Goal: Transaction & Acquisition: Purchase product/service

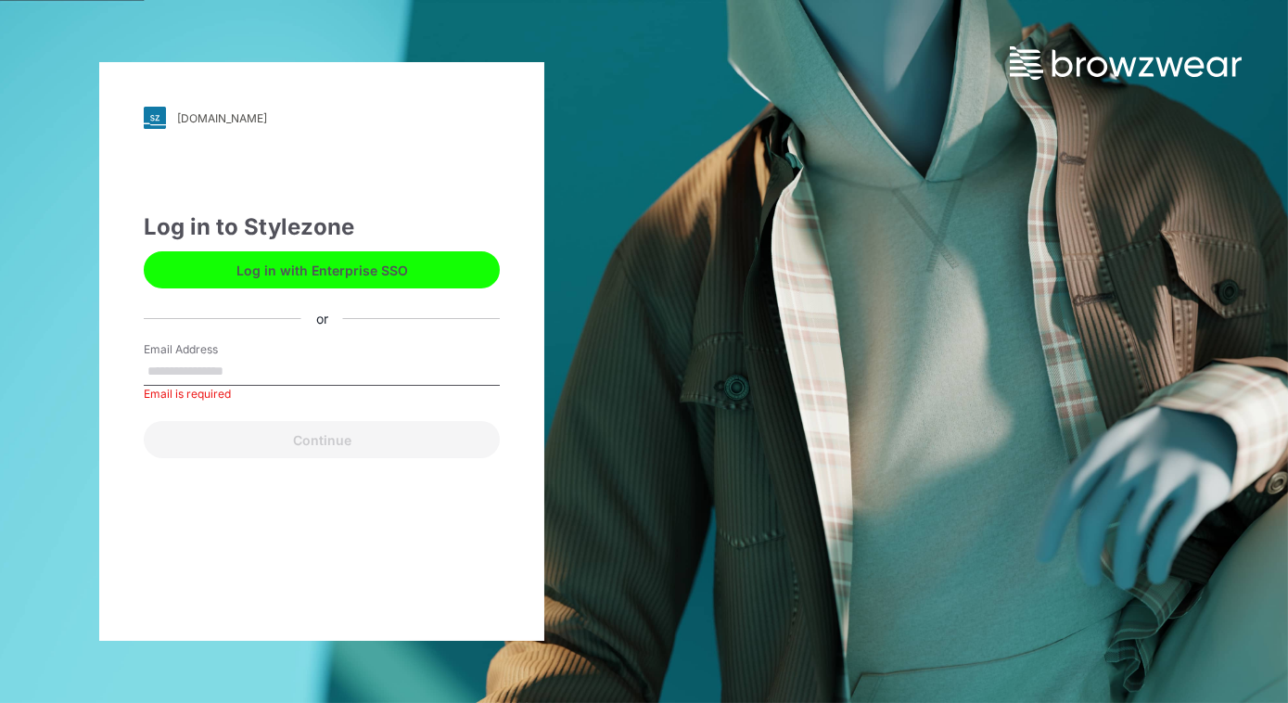
click at [202, 380] on input "Email Address" at bounding box center [322, 372] width 356 height 28
type input "**********"
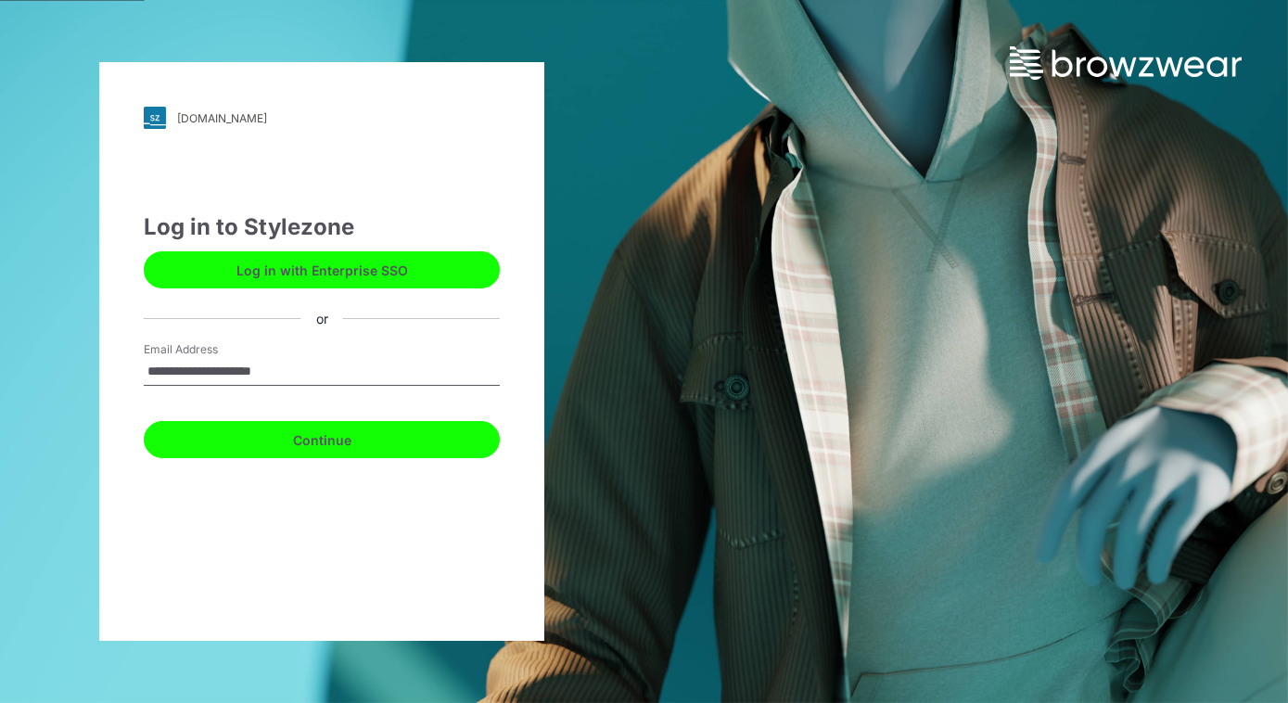
click at [273, 432] on button "Continue" at bounding box center [322, 439] width 356 height 37
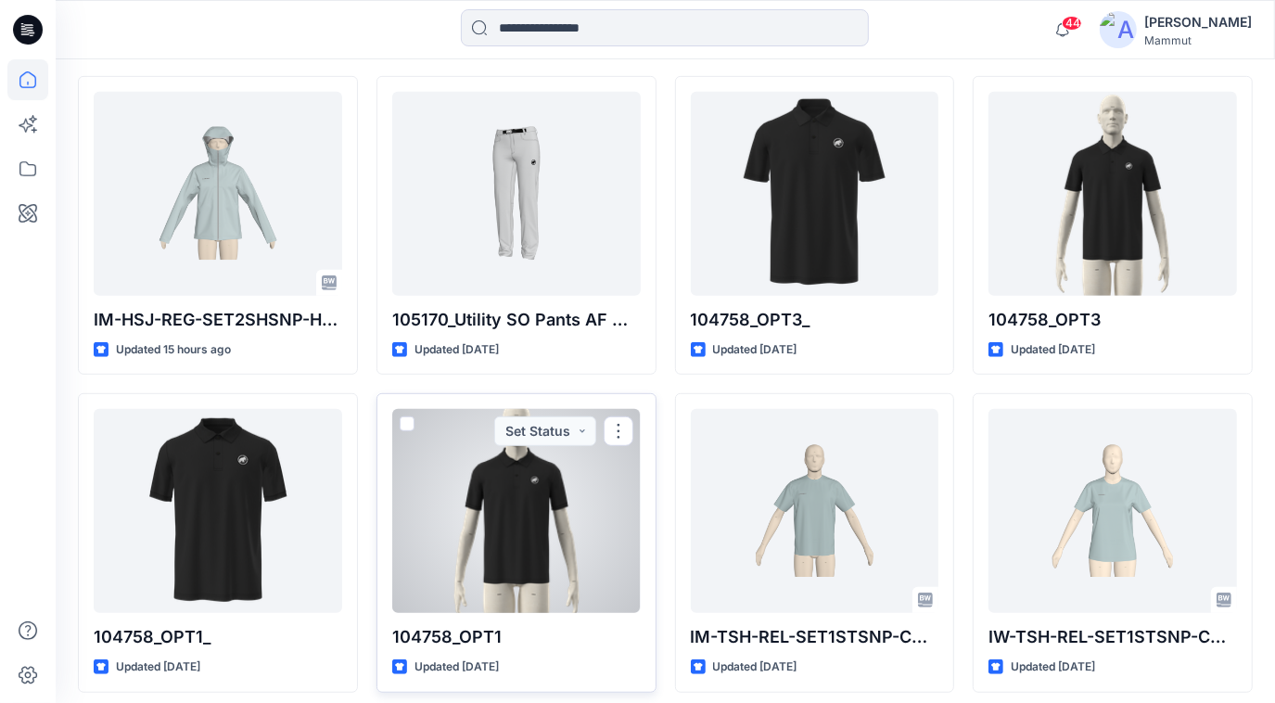
scroll to position [935, 0]
